Goal: Task Accomplishment & Management: Complete application form

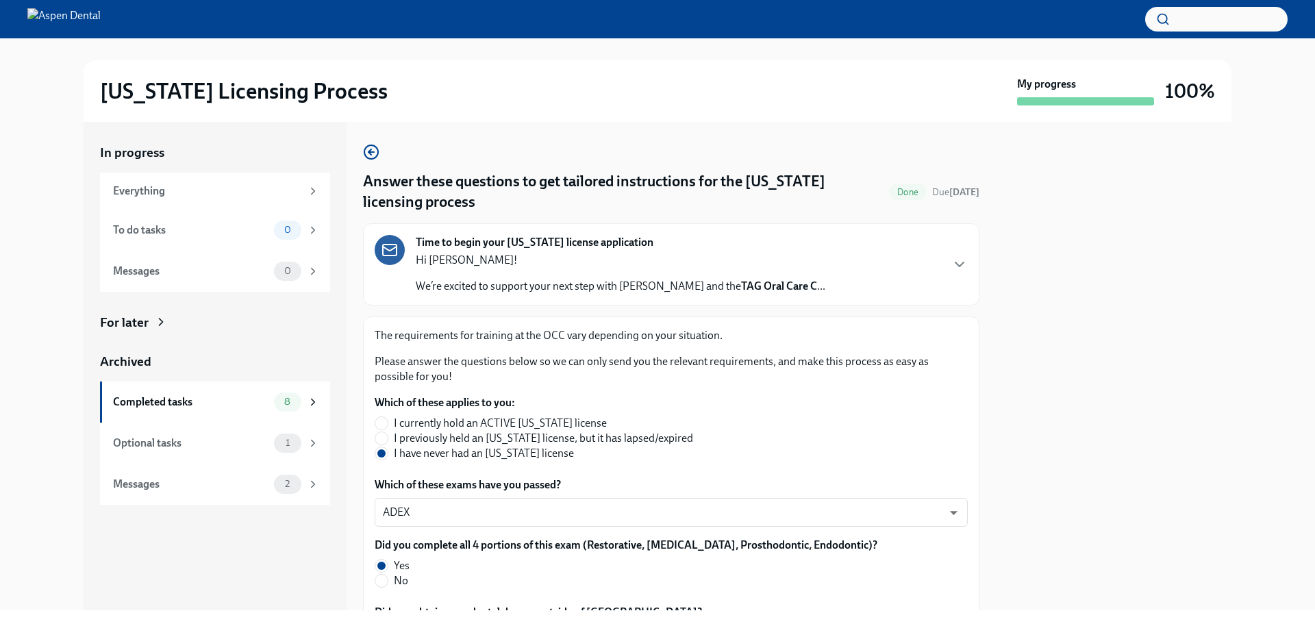
scroll to position [1453, 0]
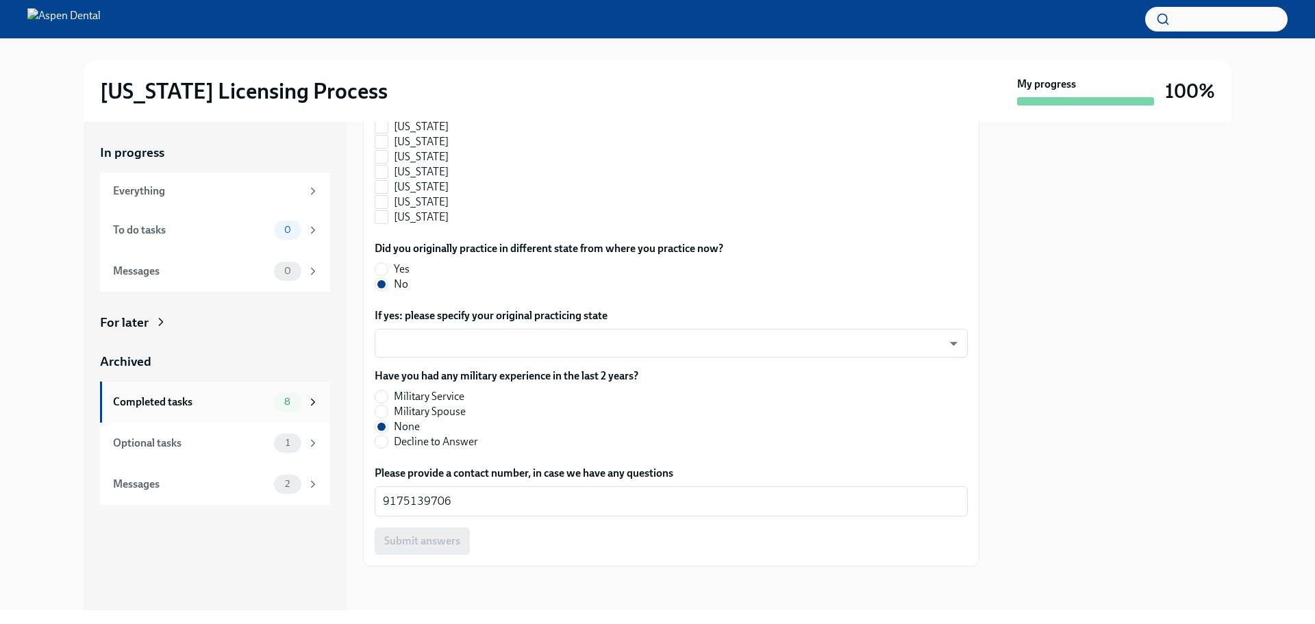
click at [170, 399] on div "Completed tasks" at bounding box center [191, 402] width 156 height 15
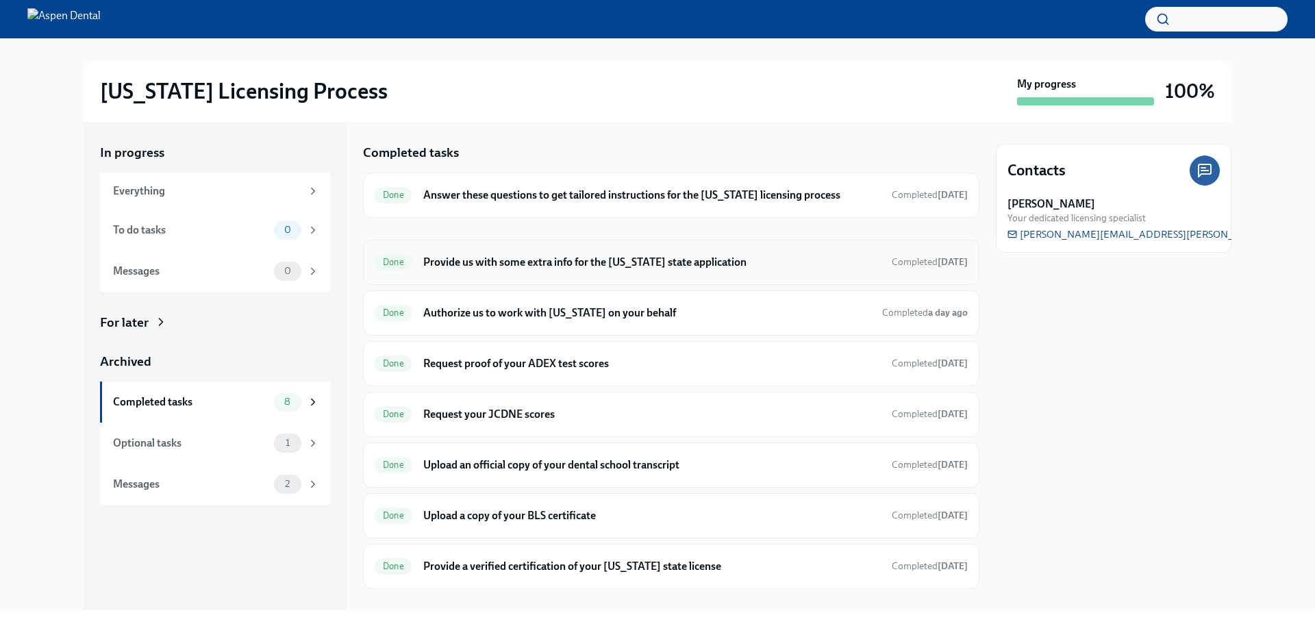
click at [506, 261] on h6 "Provide us with some extra info for the [US_STATE] state application" at bounding box center [652, 262] width 458 height 15
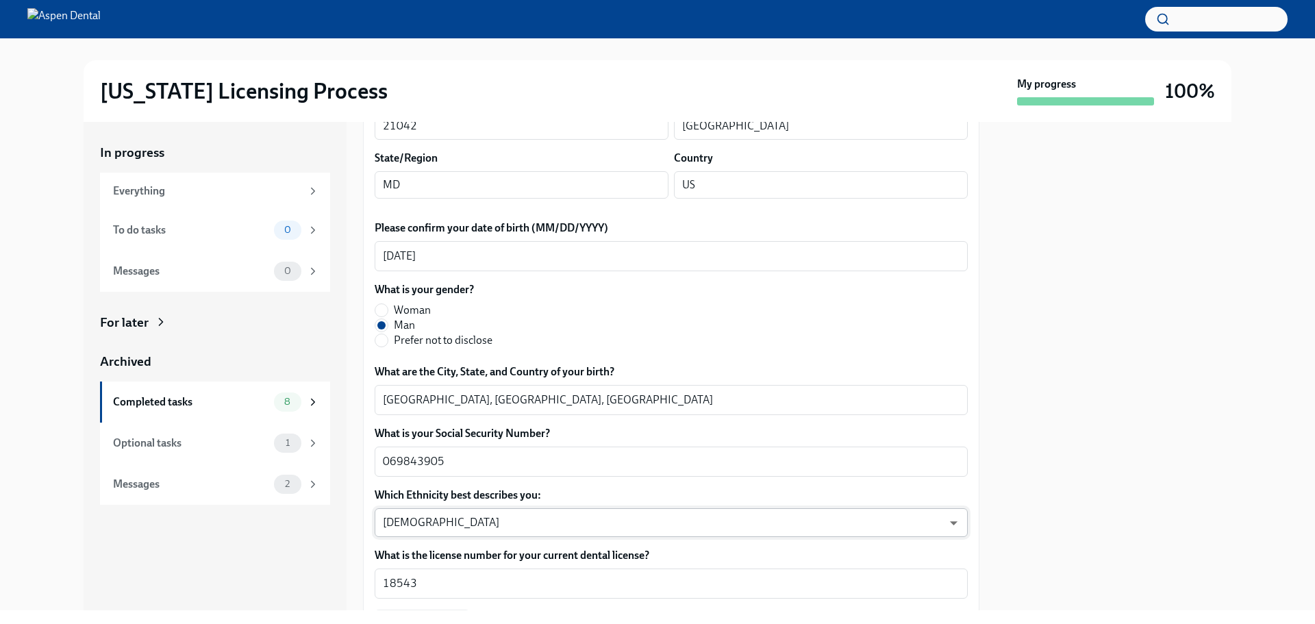
scroll to position [548, 0]
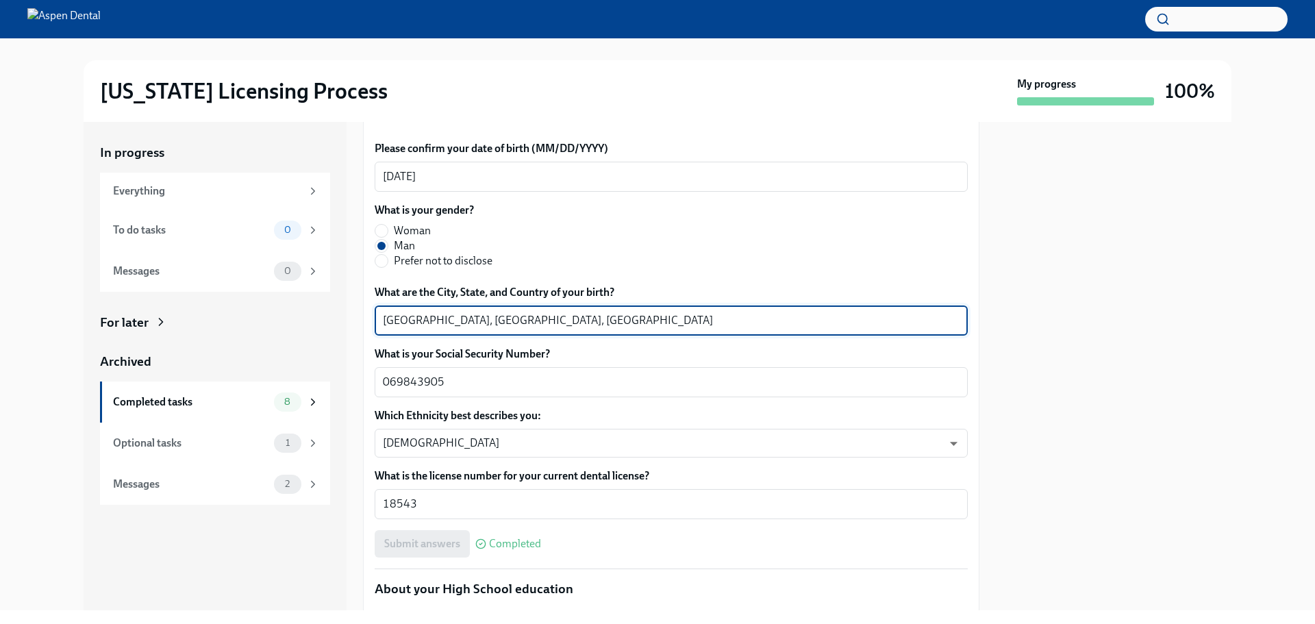
drag, startPoint x: 425, startPoint y: 321, endPoint x: 367, endPoint y: 318, distance: 58.3
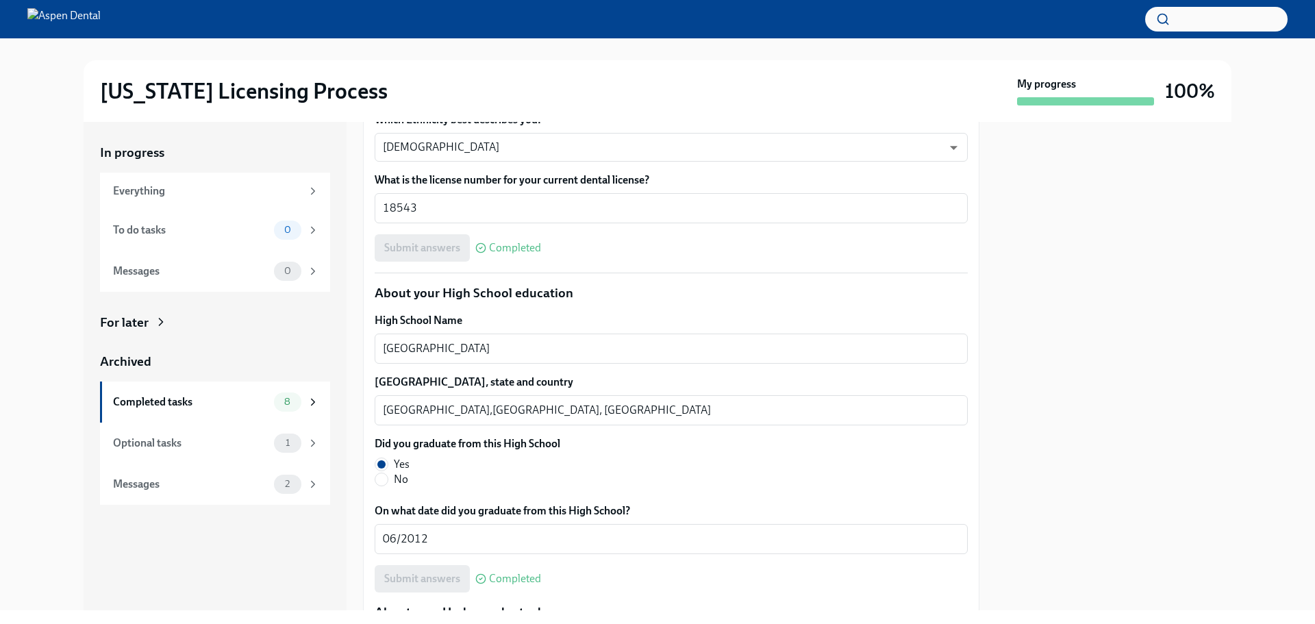
scroll to position [891, 0]
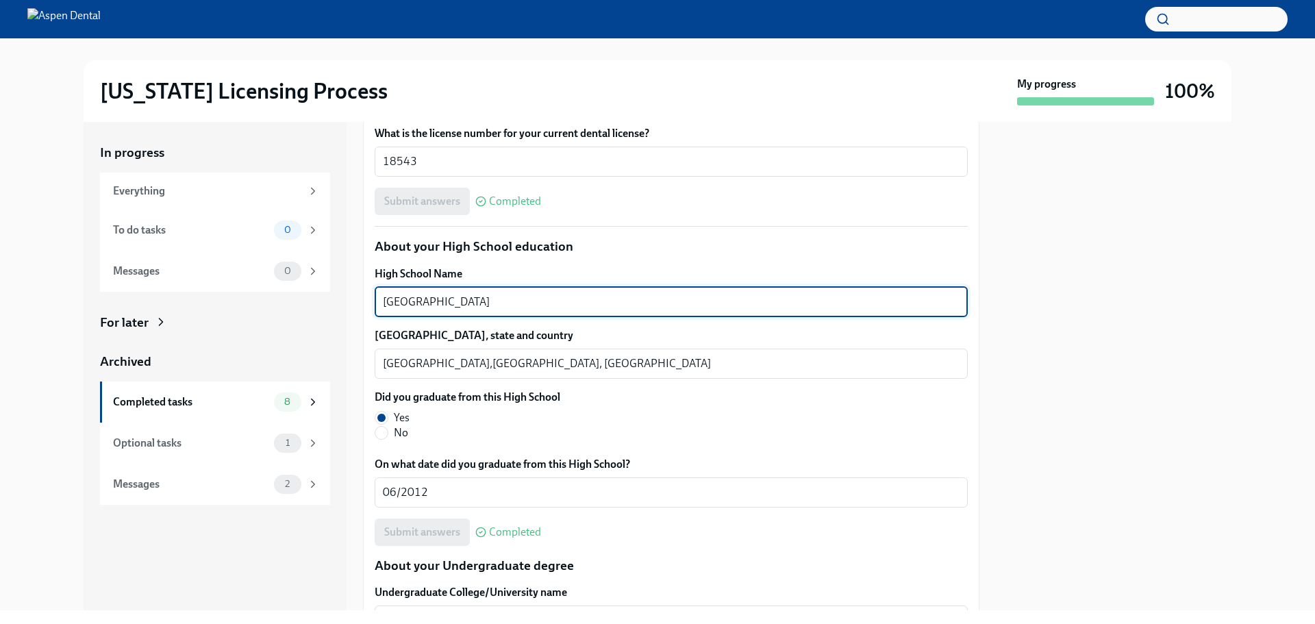
drag, startPoint x: 506, startPoint y: 297, endPoint x: 358, endPoint y: 294, distance: 148.0
click at [358, 294] on div "In progress Everything To do tasks 0 Messages 0 For later Archived Completed ta…" at bounding box center [658, 366] width 1148 height 488
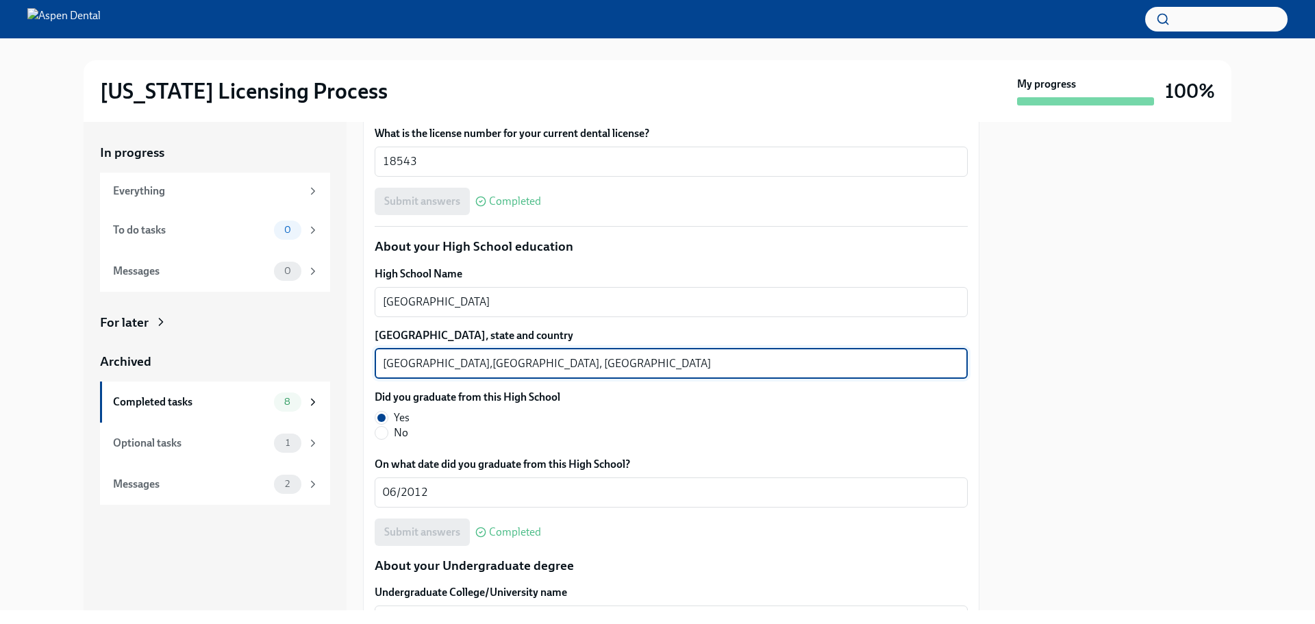
drag, startPoint x: 424, startPoint y: 362, endPoint x: 367, endPoint y: 360, distance: 56.9
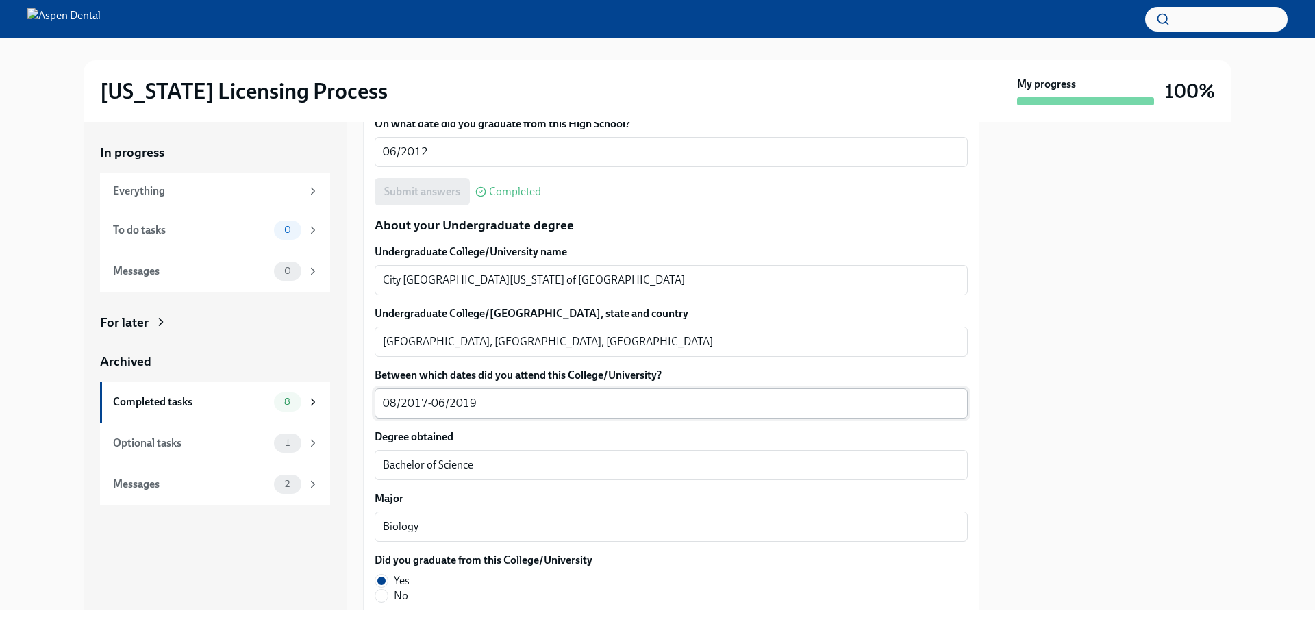
scroll to position [1233, 0]
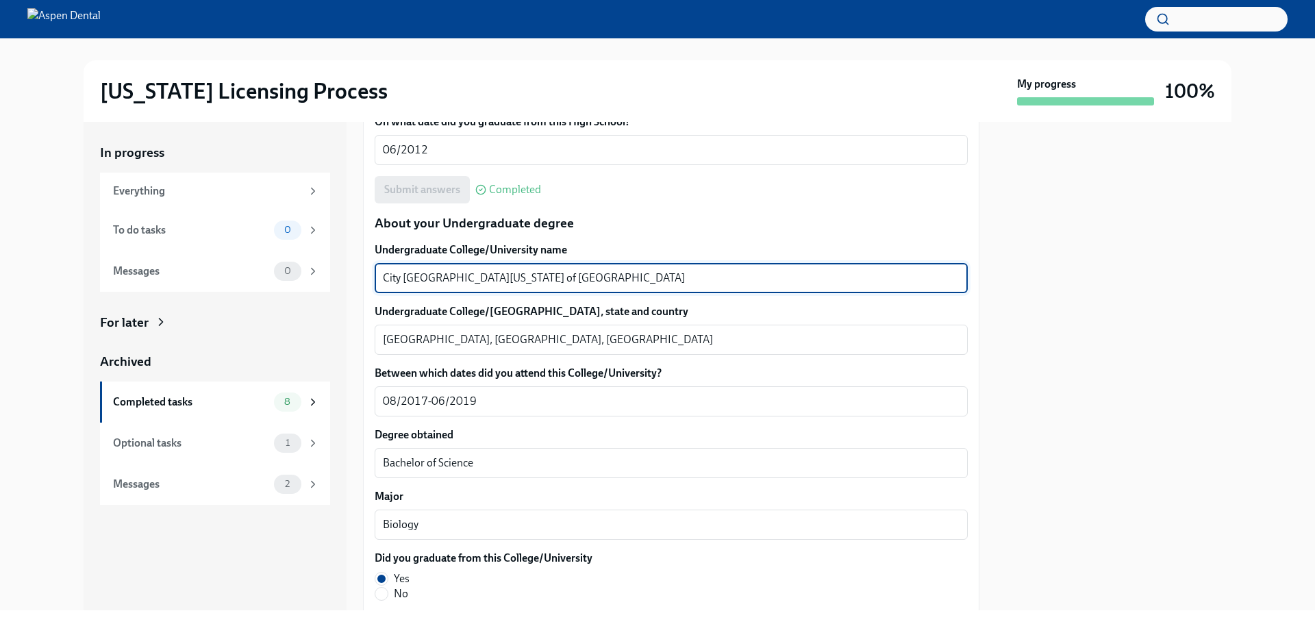
drag, startPoint x: 633, startPoint y: 279, endPoint x: 381, endPoint y: 276, distance: 252.1
click at [381, 276] on div "City [GEOGRAPHIC_DATA][US_STATE] of [GEOGRAPHIC_DATA] x ​" at bounding box center [671, 278] width 593 height 30
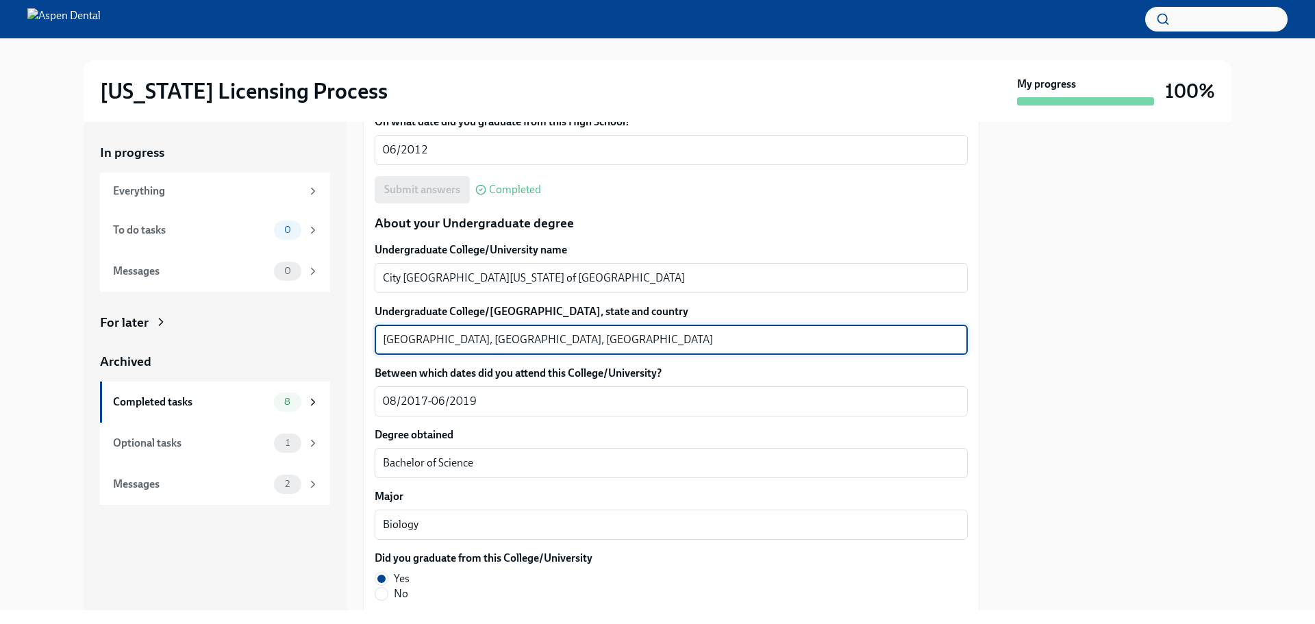
drag, startPoint x: 440, startPoint y: 336, endPoint x: 385, endPoint y: 336, distance: 54.8
click at [385, 336] on textarea "[GEOGRAPHIC_DATA], [GEOGRAPHIC_DATA], [GEOGRAPHIC_DATA]" at bounding box center [671, 340] width 577 height 16
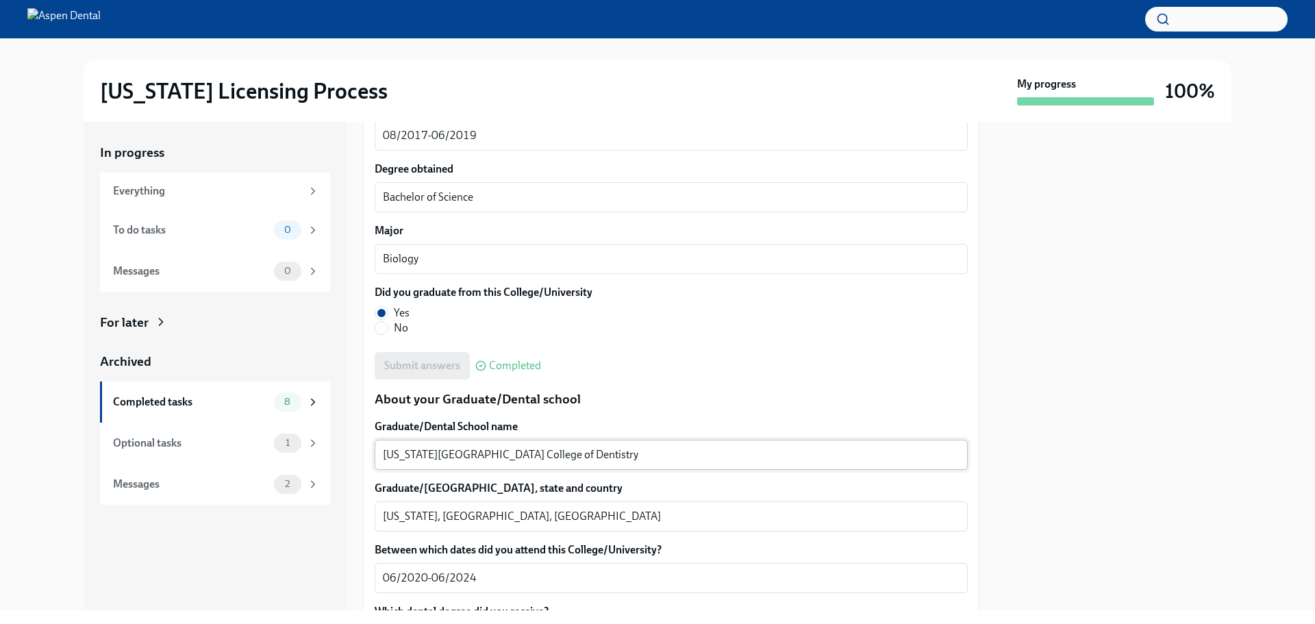
scroll to position [1507, 0]
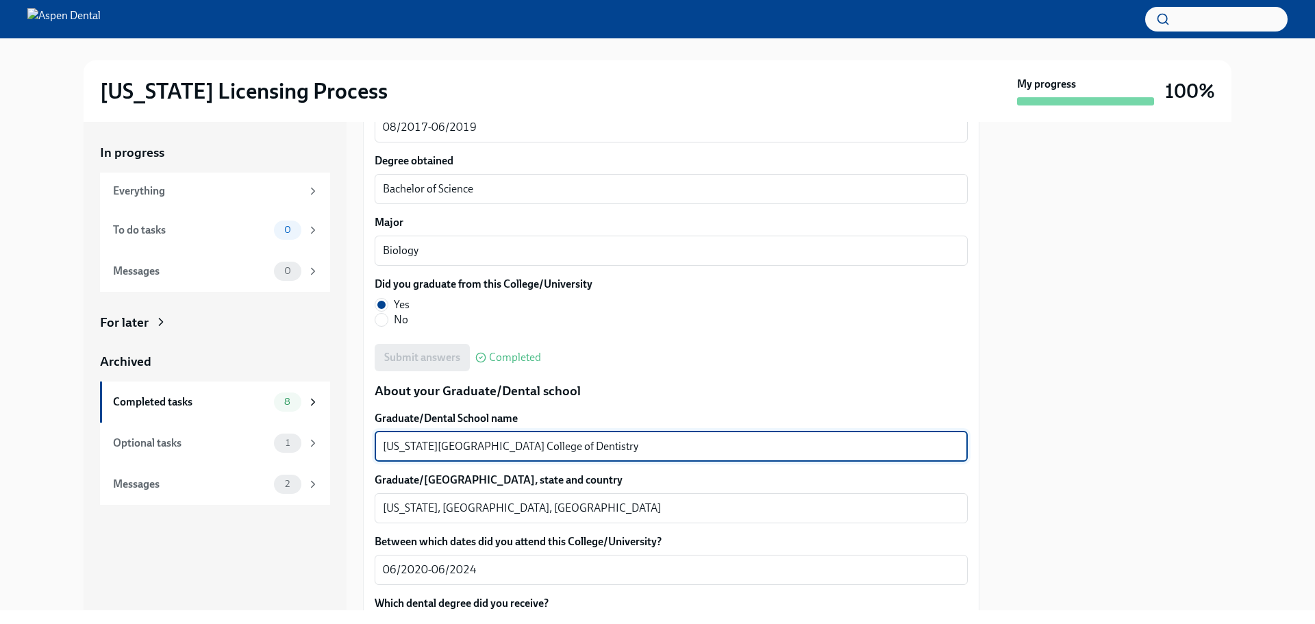
drag, startPoint x: 585, startPoint y: 443, endPoint x: 334, endPoint y: 452, distance: 251.6
click at [334, 452] on div "In progress Everything To do tasks 0 Messages 0 For later Archived Completed ta…" at bounding box center [658, 366] width 1148 height 488
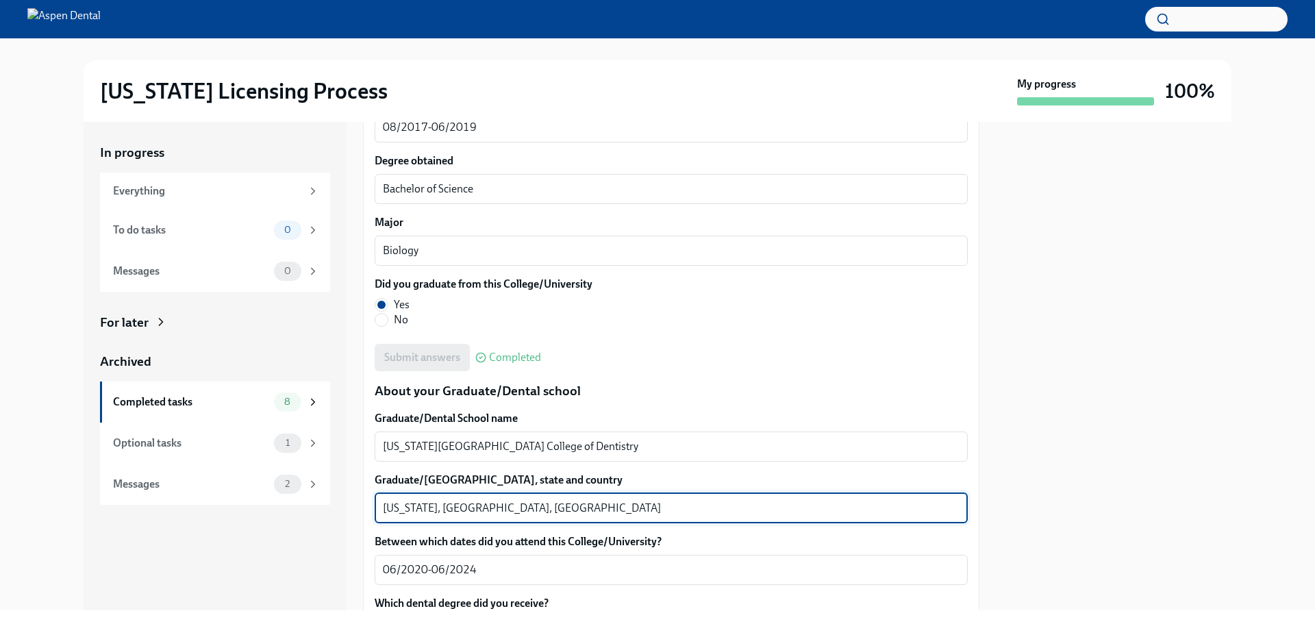
drag, startPoint x: 426, startPoint y: 507, endPoint x: 358, endPoint y: 507, distance: 68.5
click at [358, 507] on div "In progress Everything To do tasks 0 Messages 0 For later Archived Completed ta…" at bounding box center [658, 366] width 1148 height 488
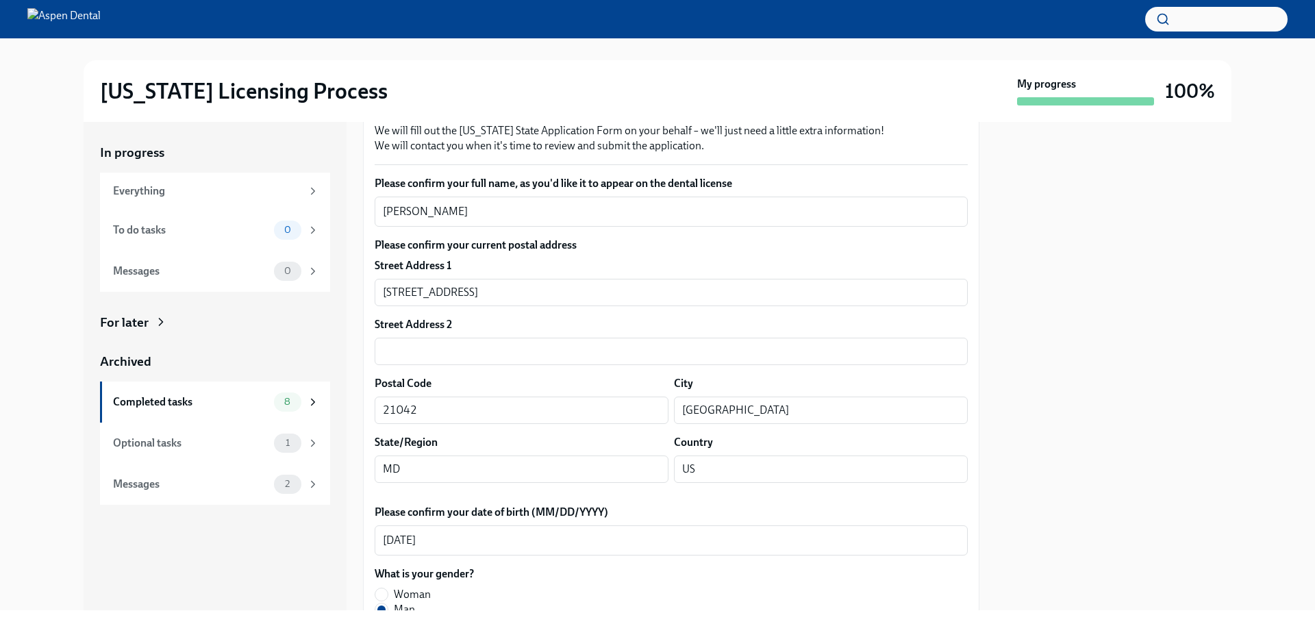
scroll to position [137, 0]
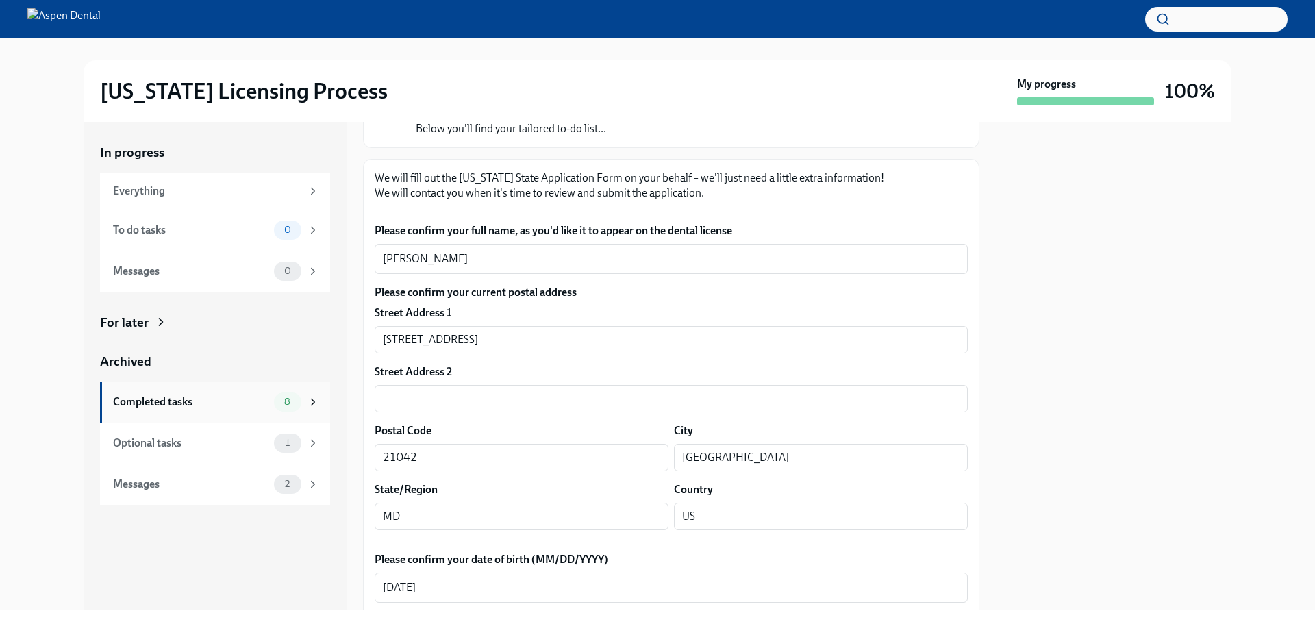
click at [138, 406] on div "Completed tasks" at bounding box center [191, 402] width 156 height 15
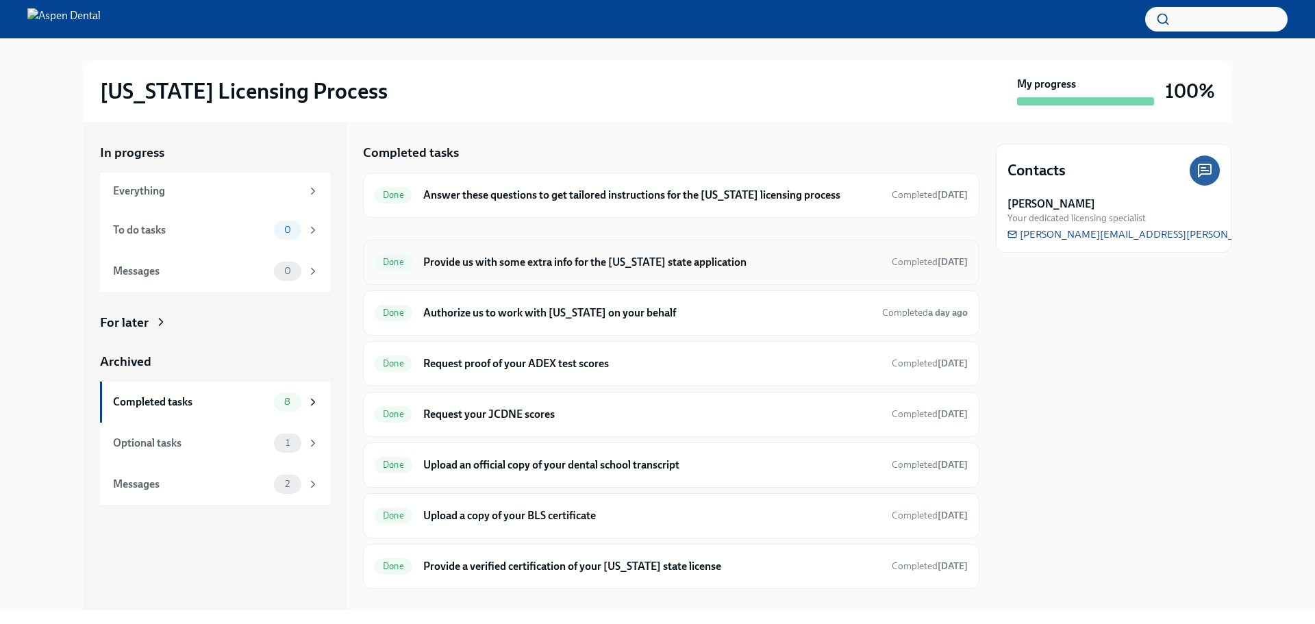
click at [527, 269] on h6 "Provide us with some extra info for the [US_STATE] state application" at bounding box center [652, 262] width 458 height 15
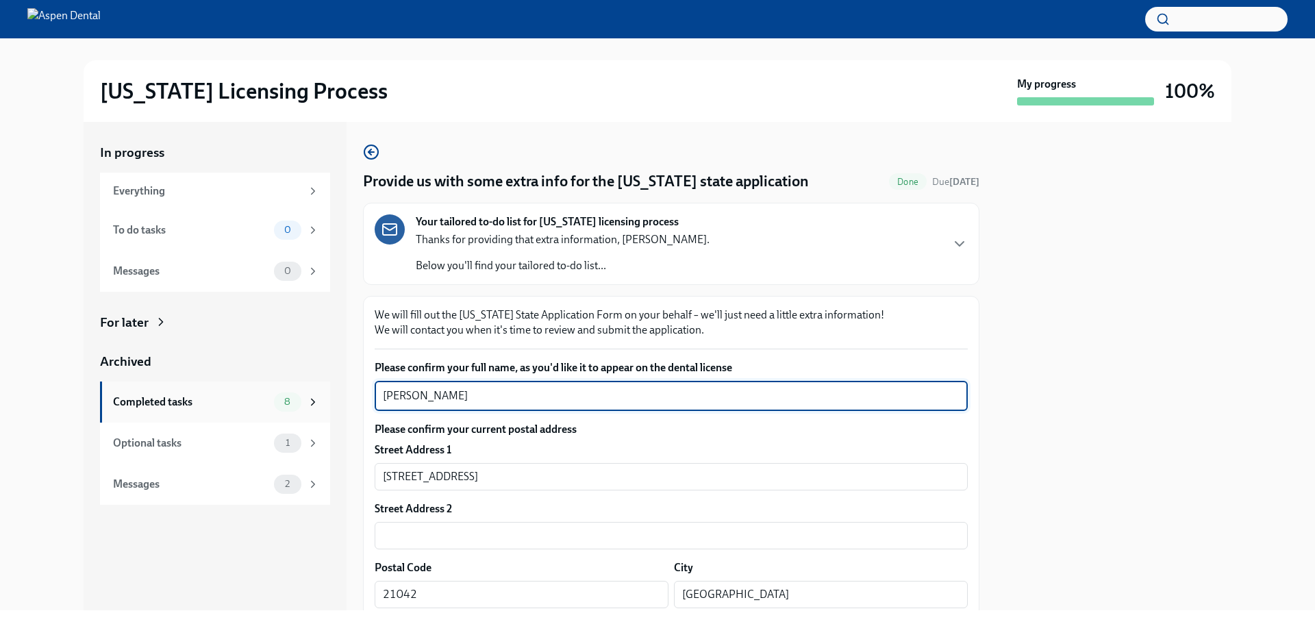
drag, startPoint x: 527, startPoint y: 395, endPoint x: 311, endPoint y: 405, distance: 216.7
click at [311, 405] on div "In progress Everything To do tasks 0 Messages 0 For later Archived Completed ta…" at bounding box center [658, 366] width 1148 height 488
